Goal: Browse casually: Explore the website without a specific task or goal

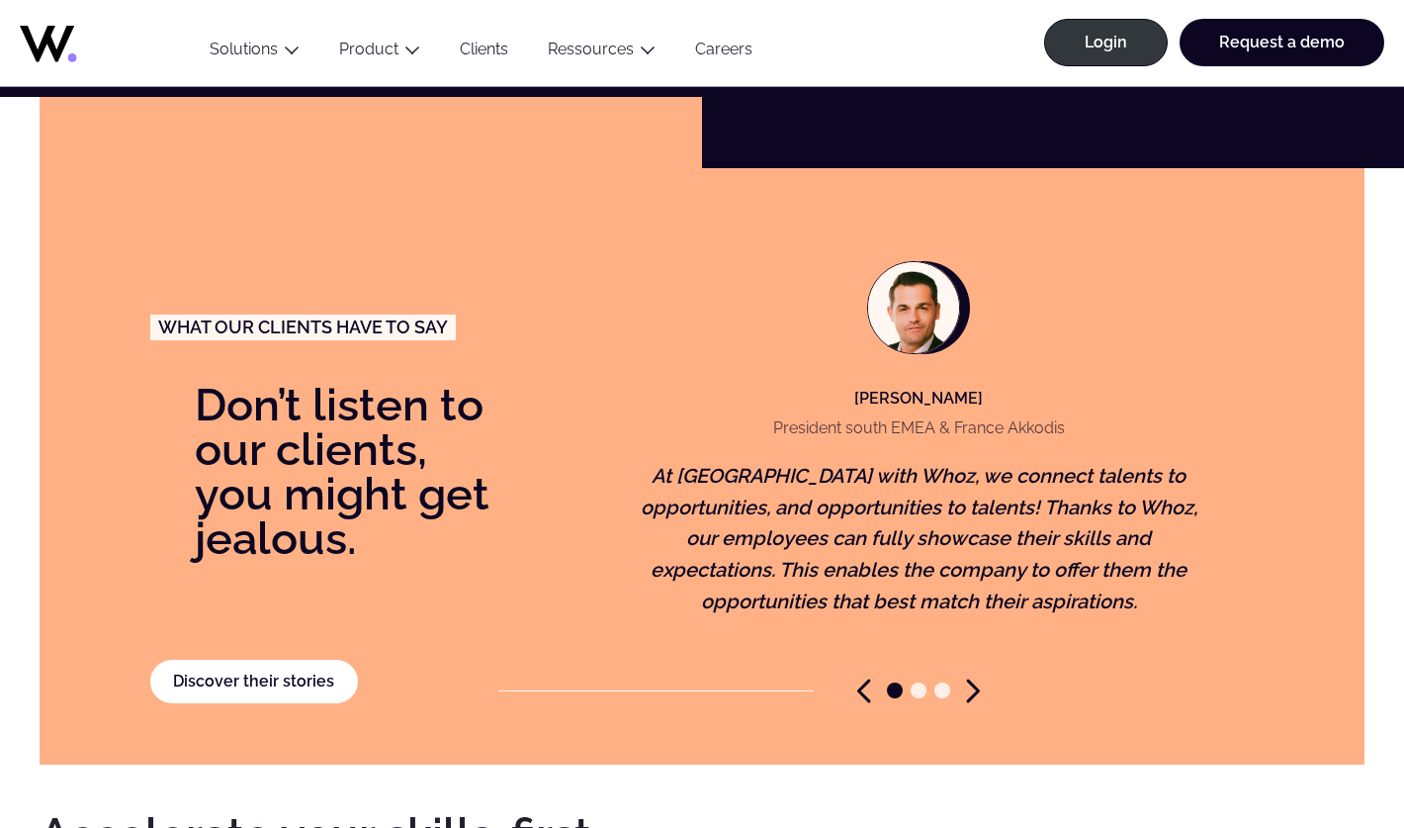
scroll to position [4158, 0]
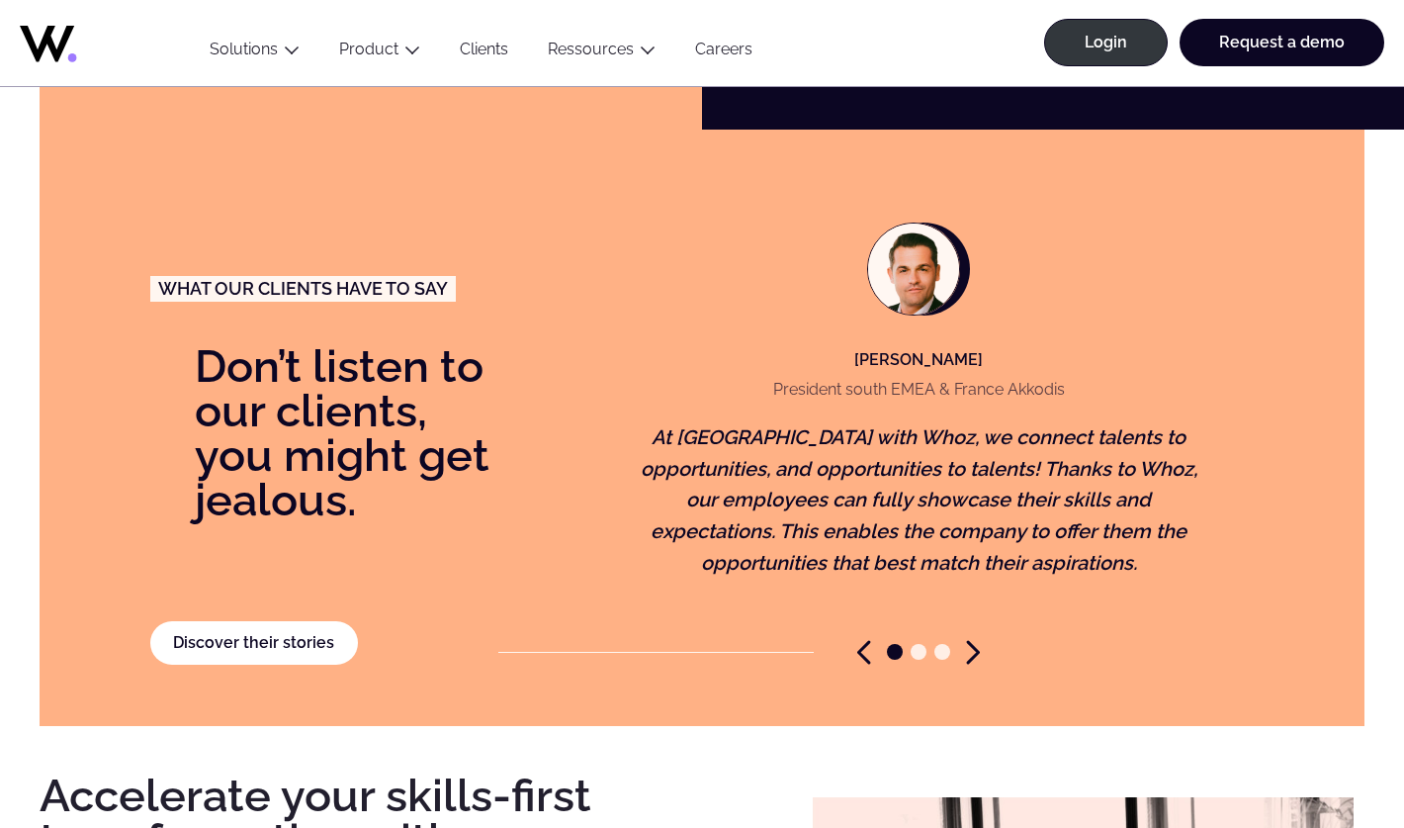
click at [974, 640] on icon "Next slide" at bounding box center [973, 652] width 14 height 25
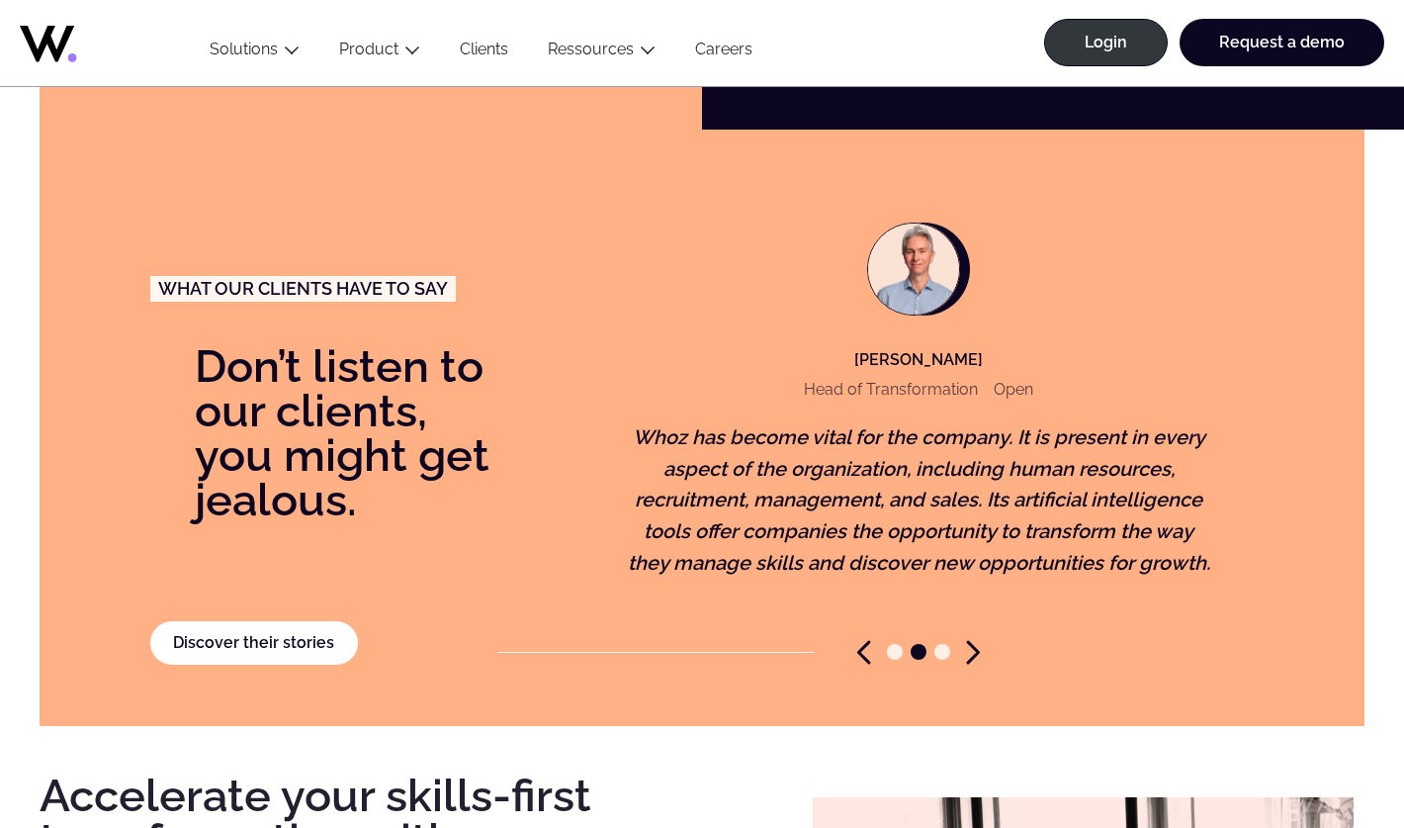
click at [970, 640] on icon "Next slide" at bounding box center [973, 652] width 14 height 25
click at [967, 640] on icon "Next slide" at bounding box center [973, 652] width 14 height 25
click at [972, 640] on icon "Next slide" at bounding box center [973, 652] width 14 height 25
click at [870, 640] on icon "Previous slide" at bounding box center [864, 652] width 14 height 25
click at [859, 642] on icon "Previous slide" at bounding box center [864, 652] width 10 height 21
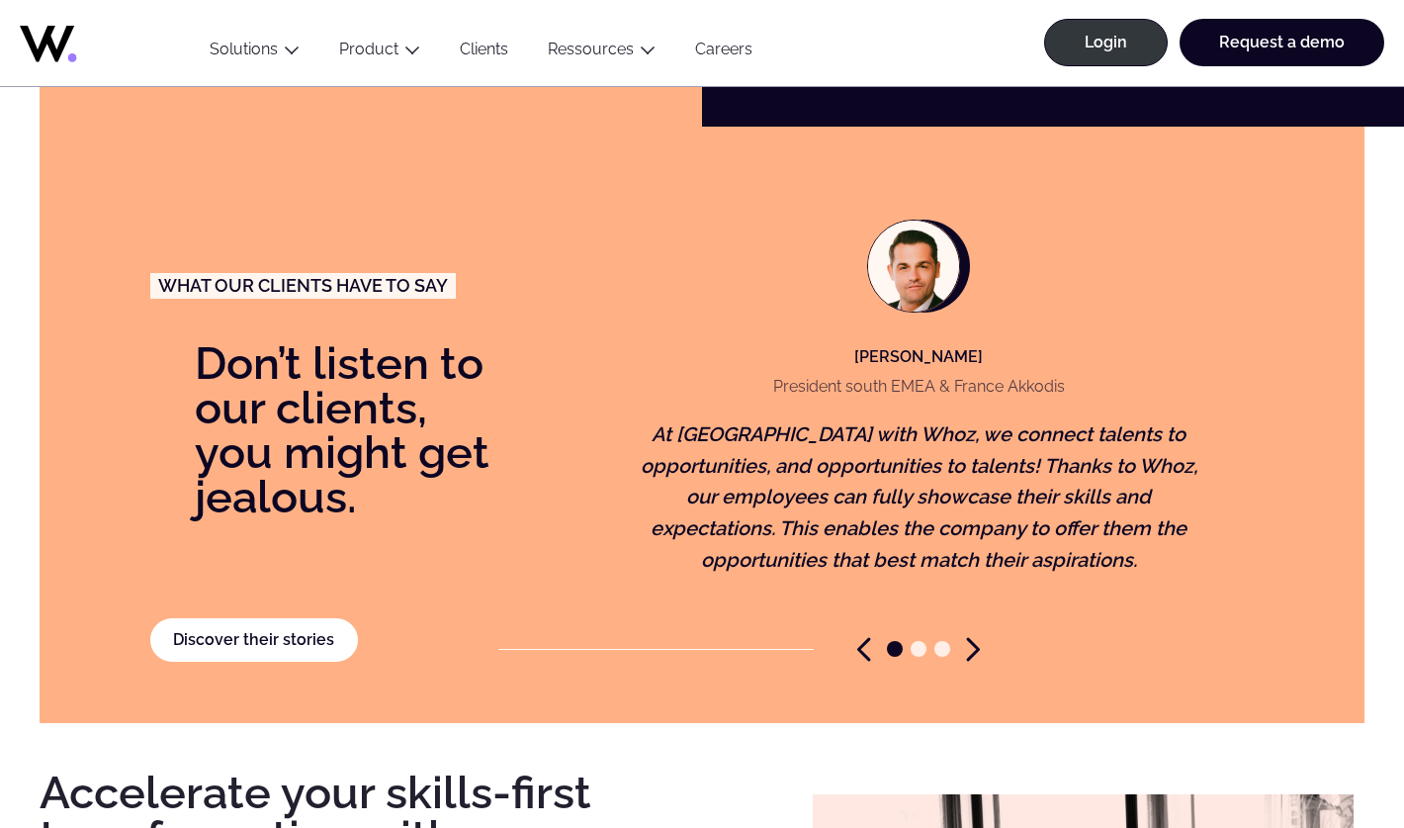
click at [867, 637] on icon "Previous slide" at bounding box center [864, 649] width 14 height 25
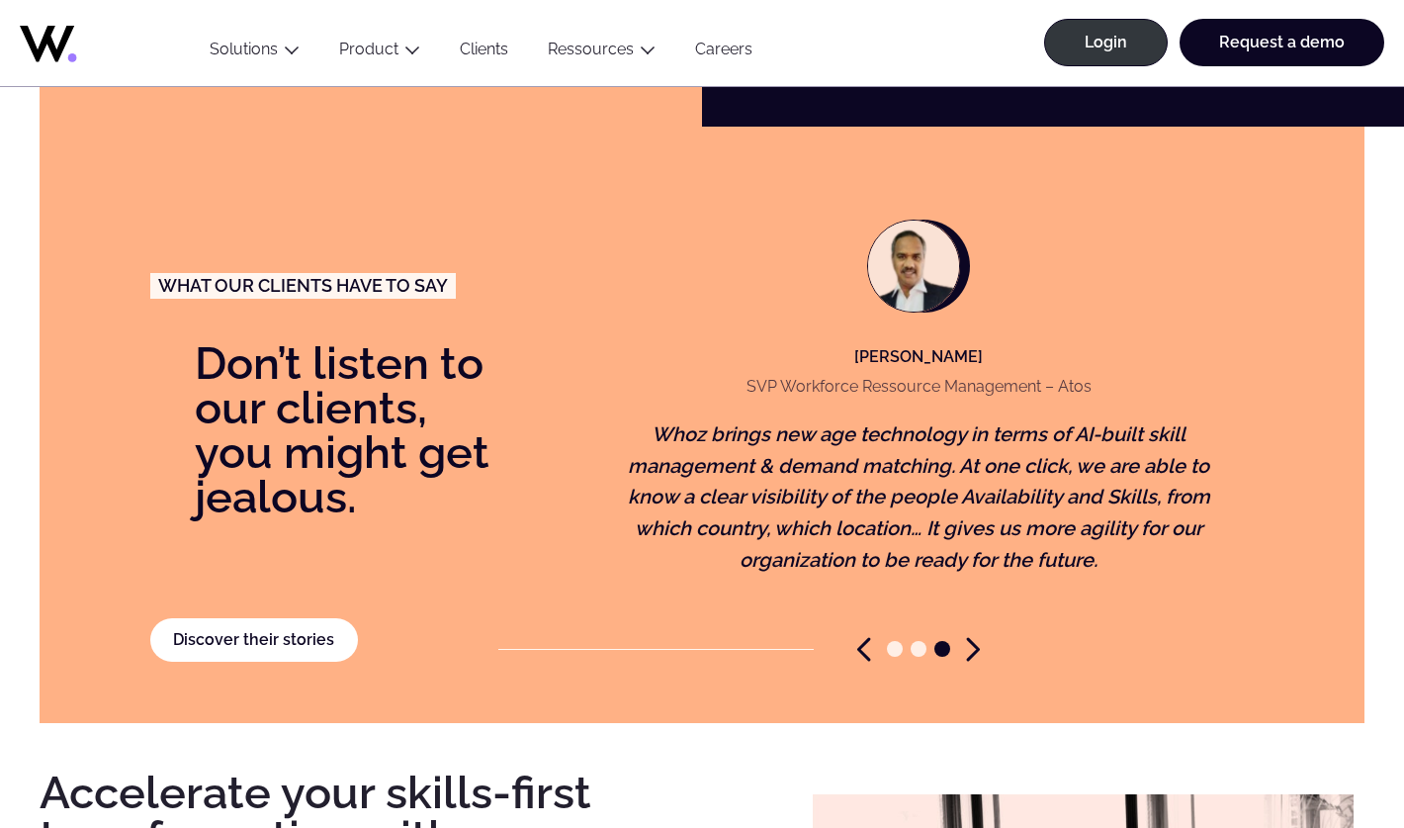
click at [978, 607] on figure "[PERSON_NAME] SVP Workforce Ressource Management – Atos Whoz brings new age tec…" at bounding box center [918, 412] width 631 height 449
click at [971, 637] on icon "Next slide" at bounding box center [973, 649] width 14 height 25
click at [869, 637] on icon "Previous slide" at bounding box center [864, 649] width 14 height 25
click at [861, 637] on icon "Previous slide" at bounding box center [864, 649] width 14 height 25
